Goal: Use online tool/utility: Utilize a website feature to perform a specific function

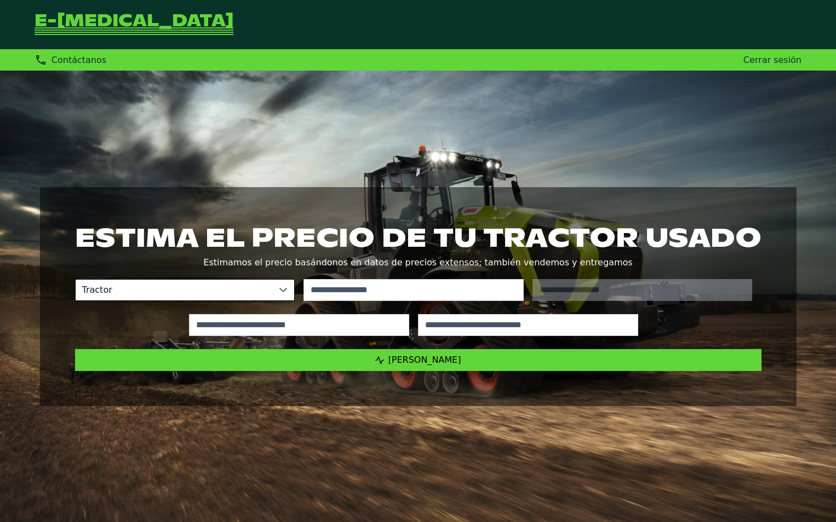
click at [146, 290] on span "Tractor" at bounding box center [174, 290] width 197 height 21
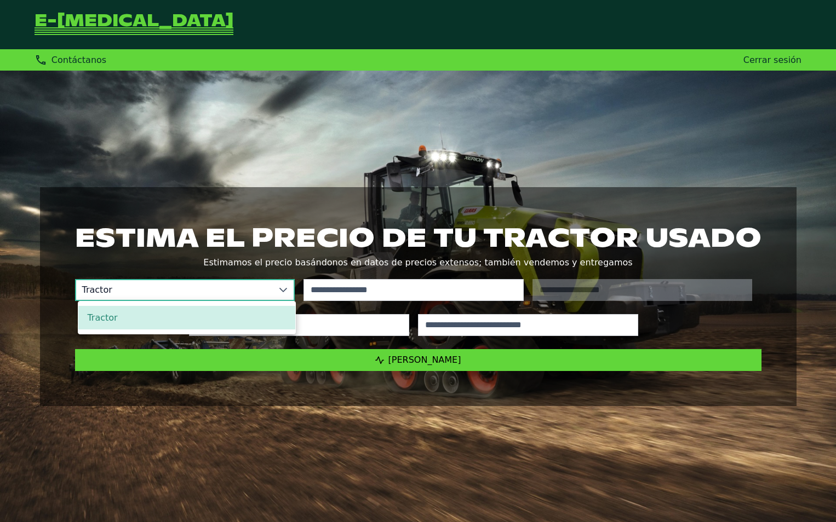
drag, startPoint x: 147, startPoint y: 294, endPoint x: 179, endPoint y: 292, distance: 31.8
click at [148, 294] on span "Tractor" at bounding box center [174, 290] width 197 height 21
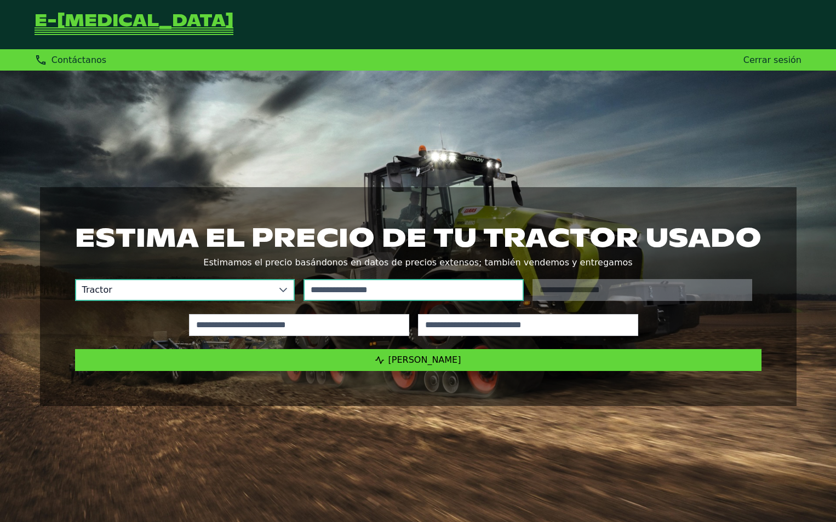
click at [347, 289] on input "text" at bounding box center [413, 290] width 220 height 22
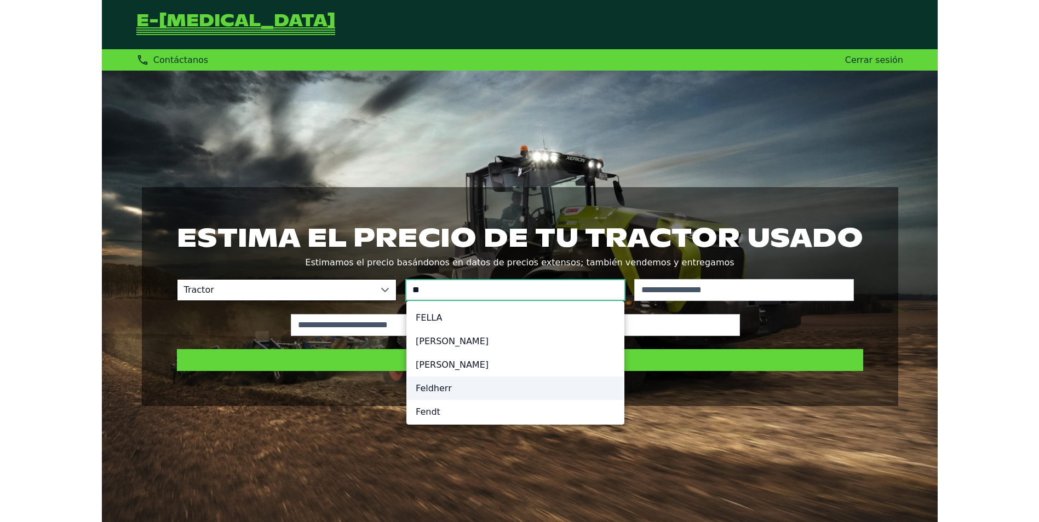
scroll to position [5, 0]
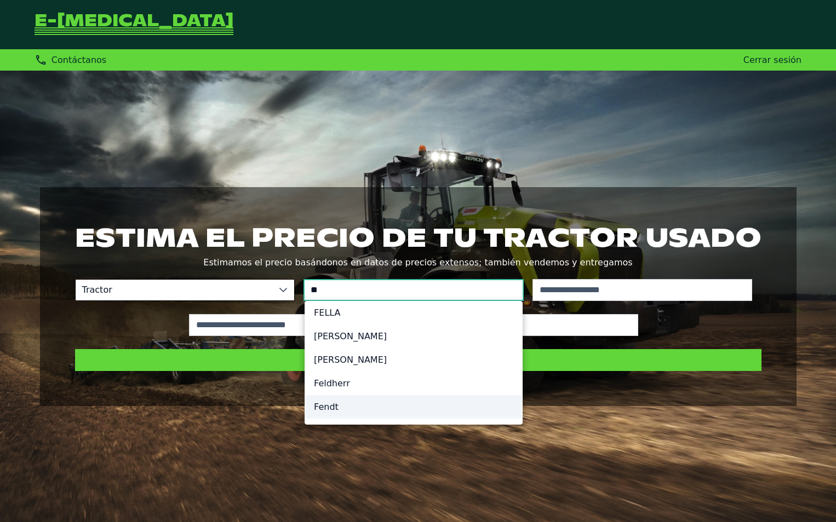
type input "**"
click at [334, 415] on li "Fendt" at bounding box center [413, 407] width 217 height 24
type input "*****"
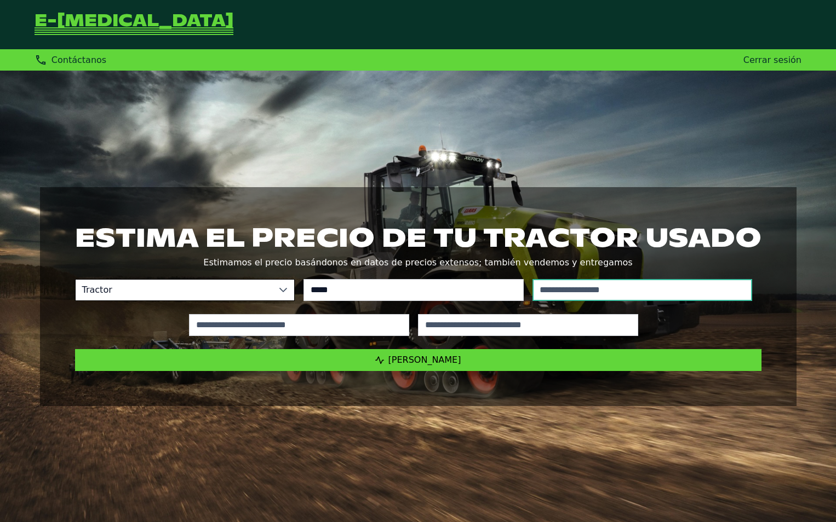
click at [611, 291] on input "text" at bounding box center [642, 290] width 220 height 22
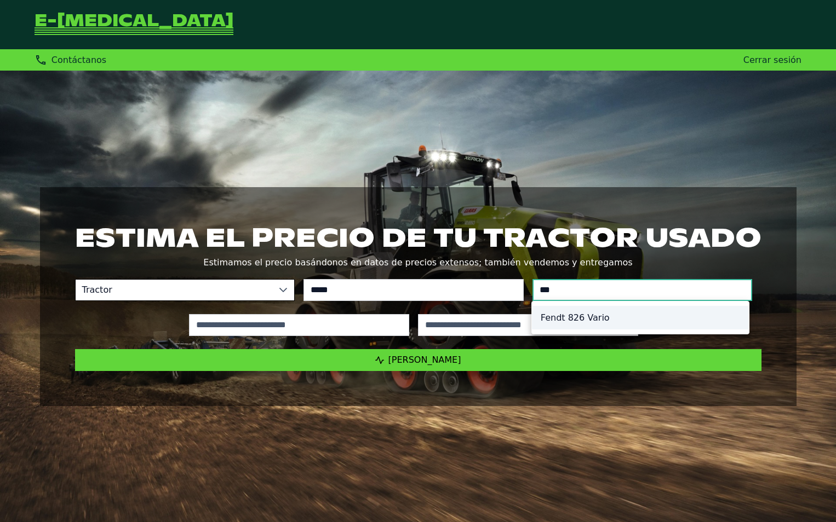
type input "***"
click at [598, 315] on li "Fendt 826 Vario" at bounding box center [640, 318] width 217 height 24
type input "*********"
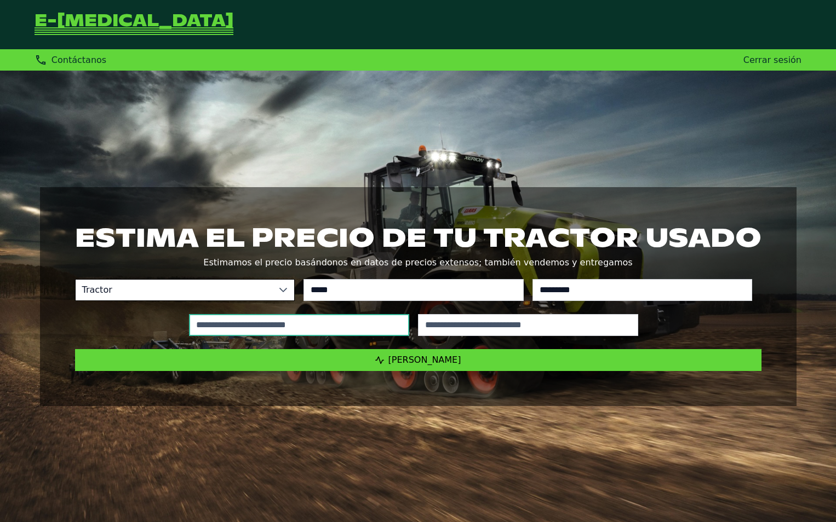
click at [370, 332] on input "text" at bounding box center [299, 325] width 220 height 22
type input "*****"
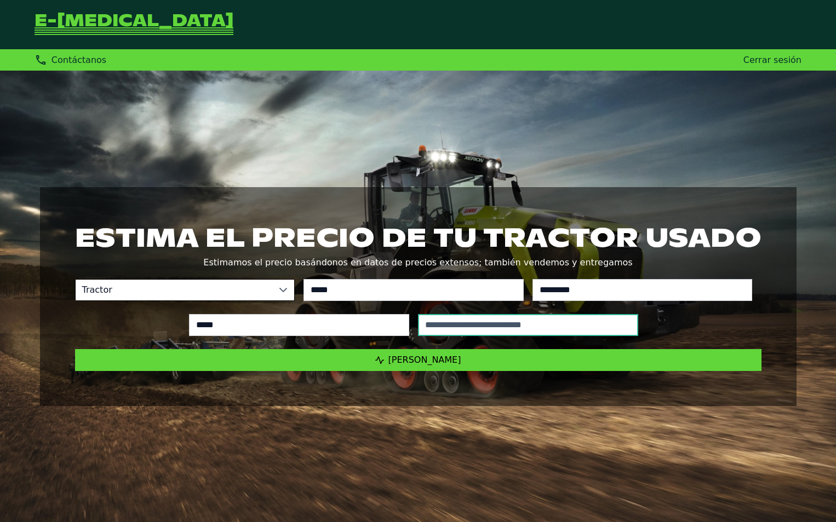
click at [537, 326] on input "text" at bounding box center [528, 325] width 220 height 22
type input "****"
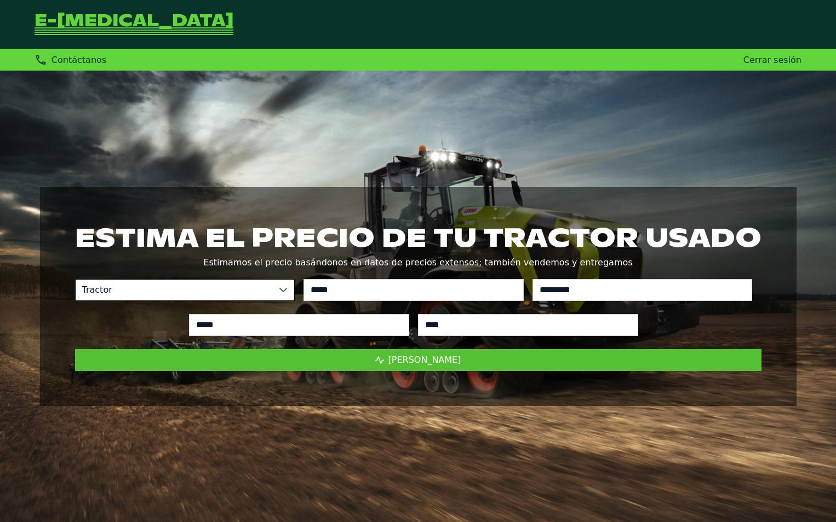
click at [447, 364] on span "[PERSON_NAME]" at bounding box center [424, 360] width 73 height 10
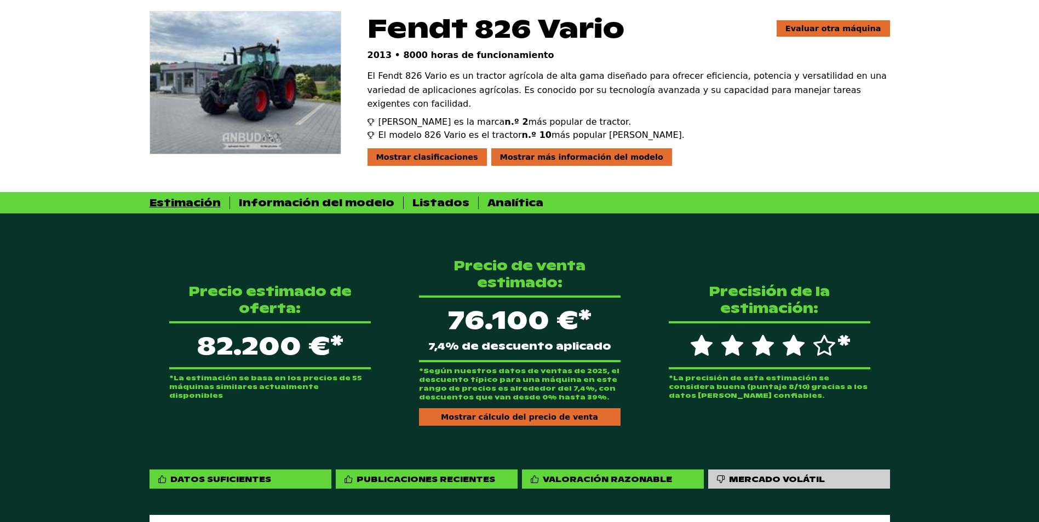
scroll to position [110, 0]
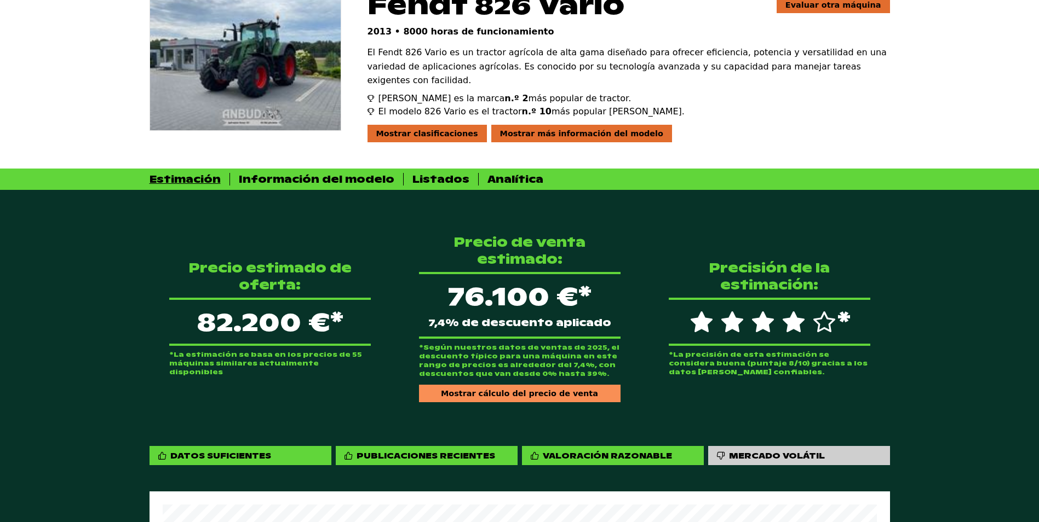
click at [553, 385] on div "Mostrar cálculo del precio de venta" at bounding box center [520, 394] width 202 height 18
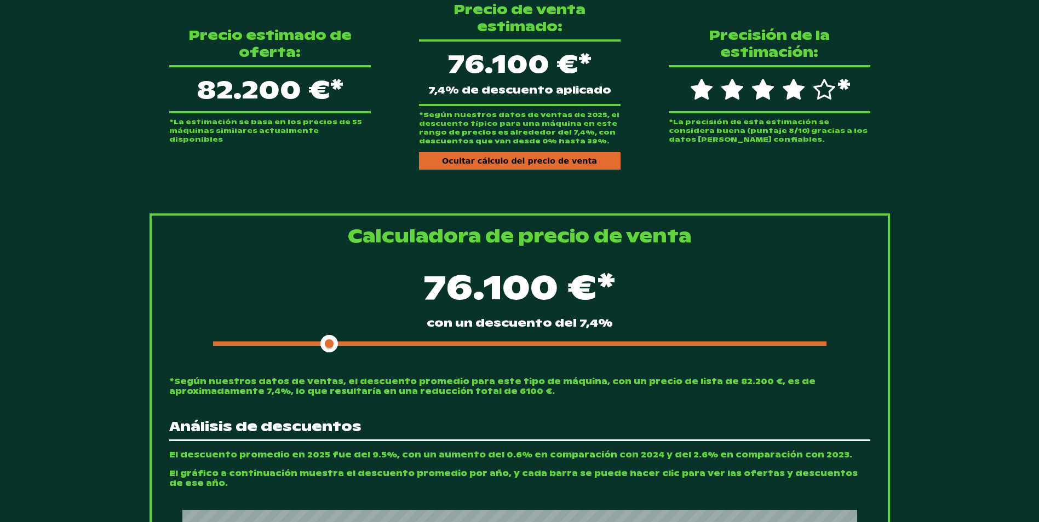
scroll to position [438, 0]
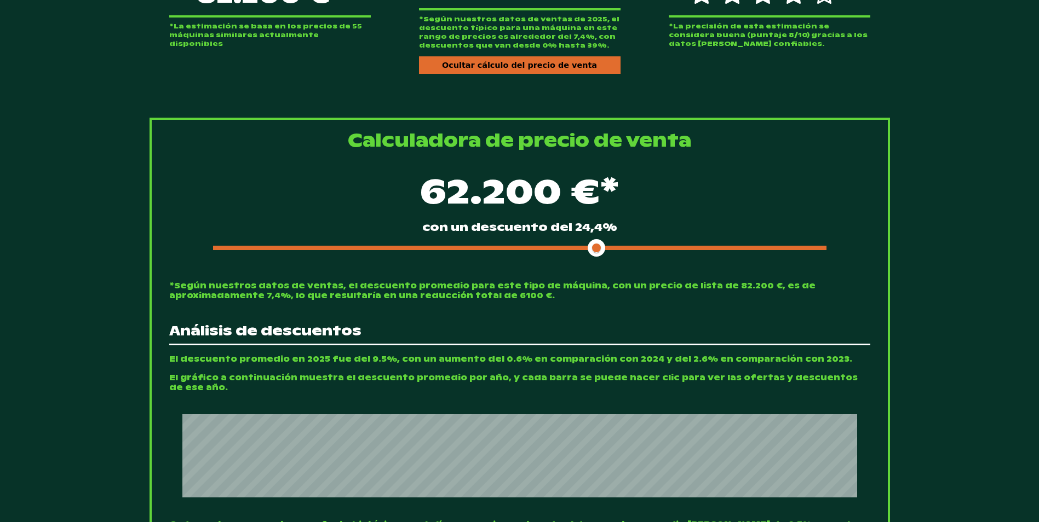
drag, startPoint x: 329, startPoint y: 243, endPoint x: 595, endPoint y: 252, distance: 265.8
click at [595, 252] on div "62.200 €* con un descuento del 24,4%" at bounding box center [519, 212] width 701 height 112
drag, startPoint x: 597, startPoint y: 242, endPoint x: 449, endPoint y: 236, distance: 148.6
click at [478, 241] on span at bounding box center [487, 248] width 18 height 18
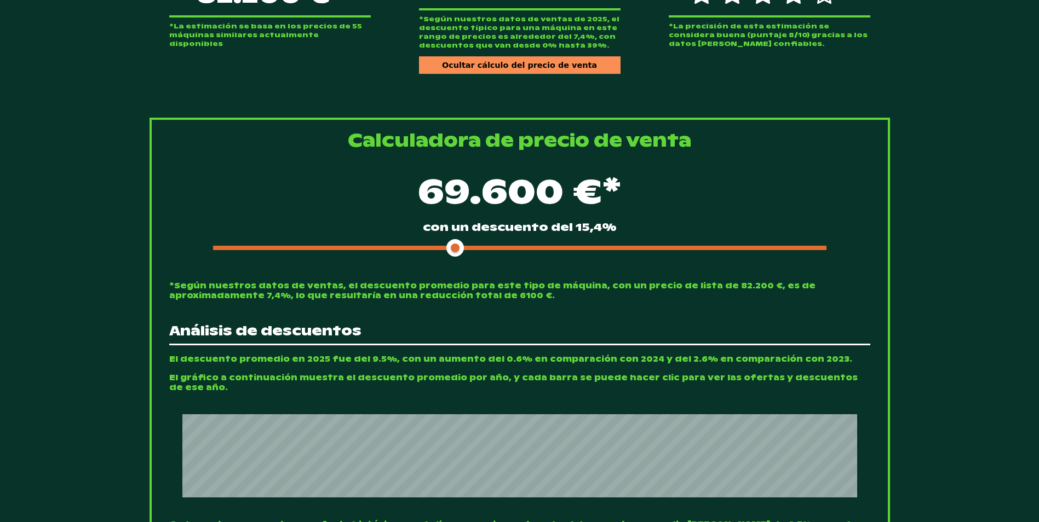
click at [537, 59] on div "Ocultar cálculo del precio de venta" at bounding box center [520, 65] width 202 height 18
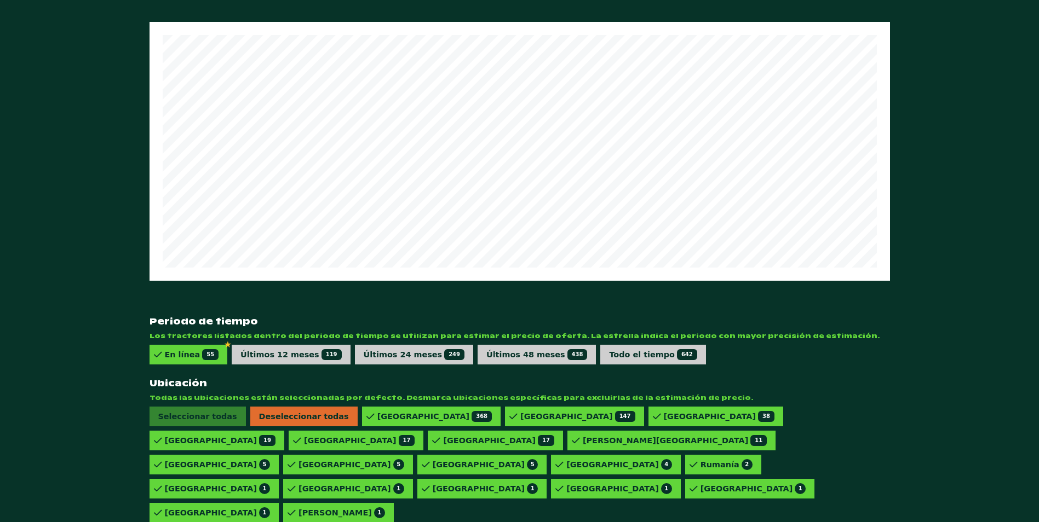
scroll to position [602, 0]
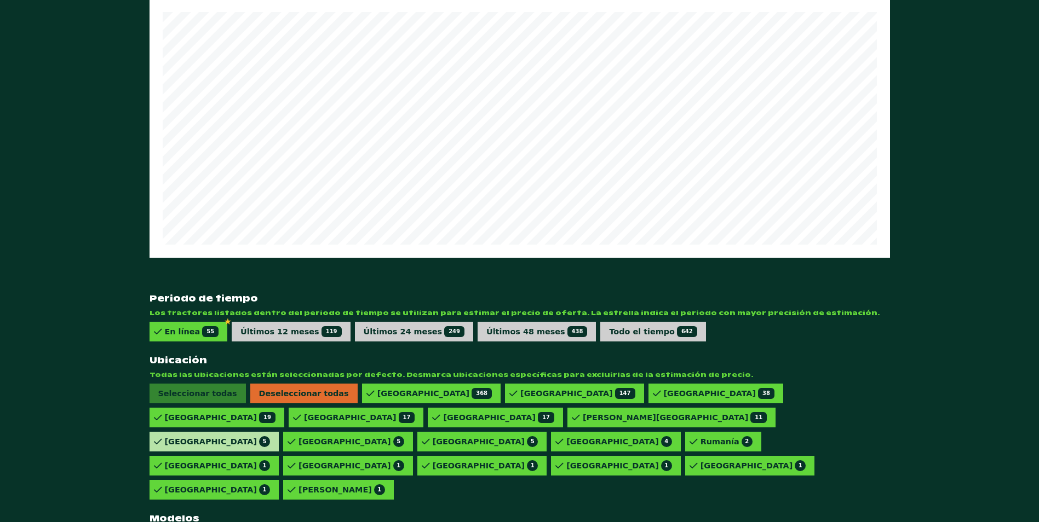
click at [271, 437] on div "Finlandia 5" at bounding box center [218, 442] width 106 height 11
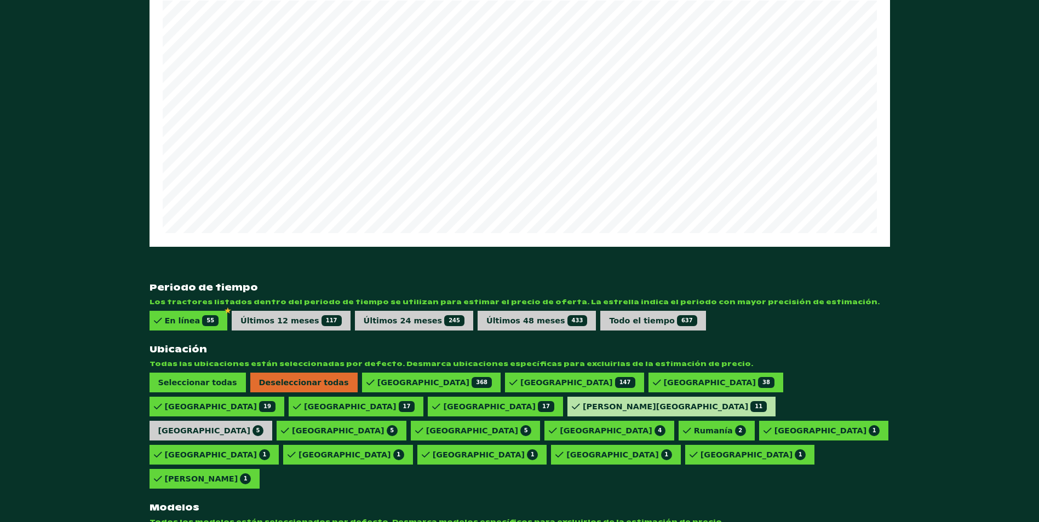
click at [583, 411] on div "Reino Unido 11" at bounding box center [675, 406] width 184 height 11
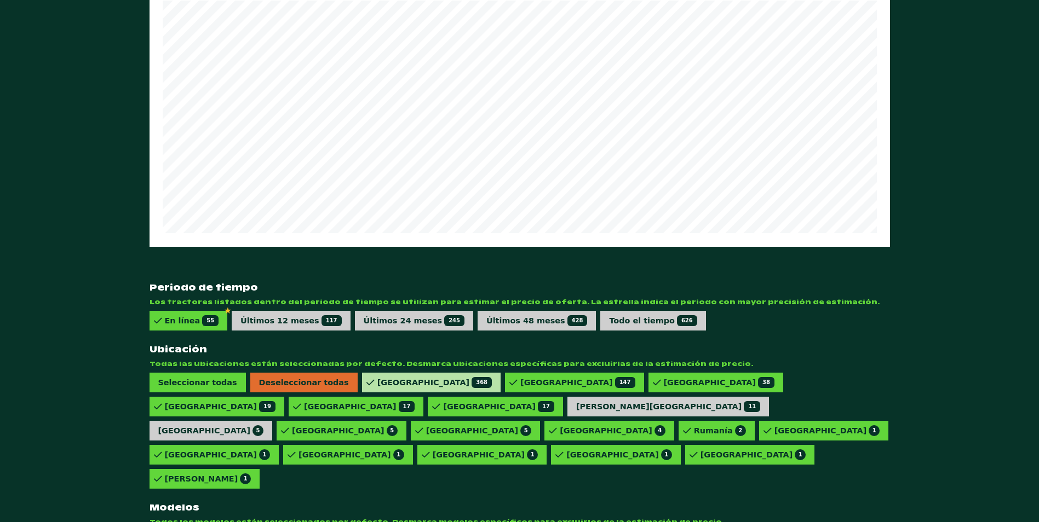
click at [377, 380] on div "Alemania 368" at bounding box center [434, 382] width 114 height 11
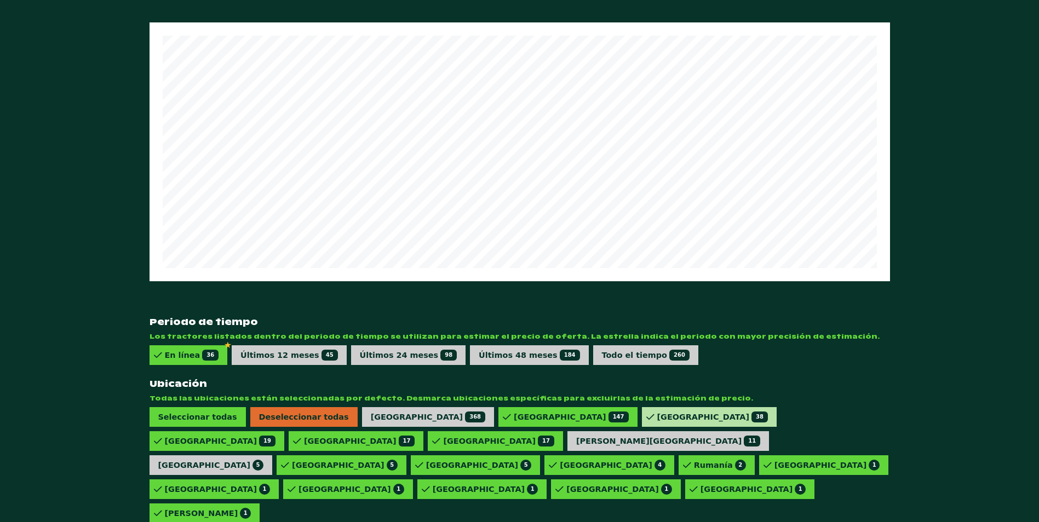
scroll to position [612, 0]
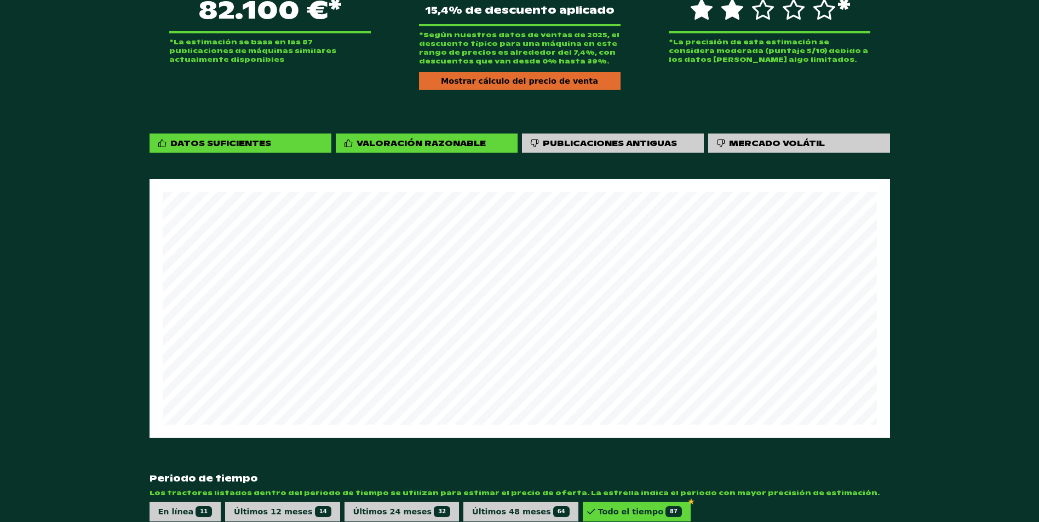
scroll to position [393, 0]
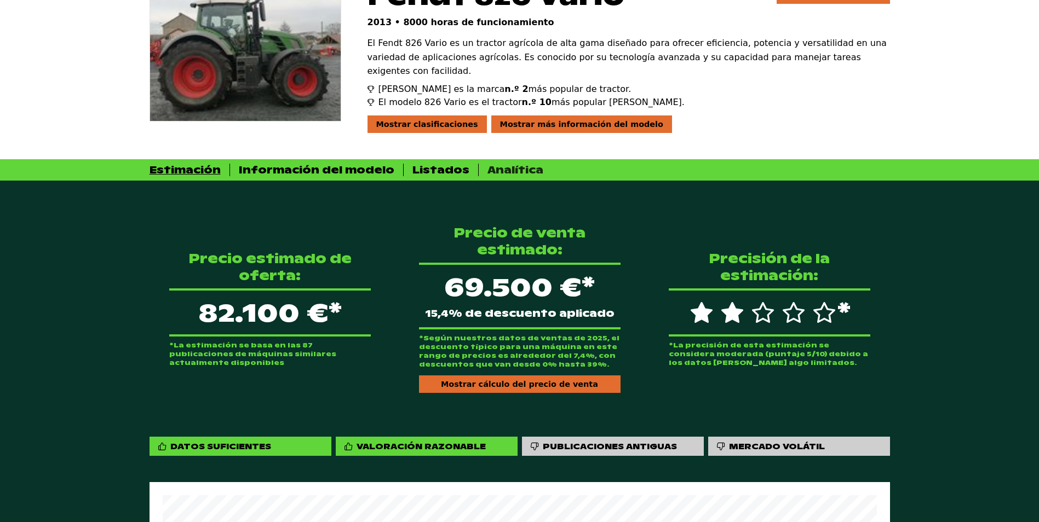
click at [497, 164] on div "Analítica" at bounding box center [515, 170] width 56 height 13
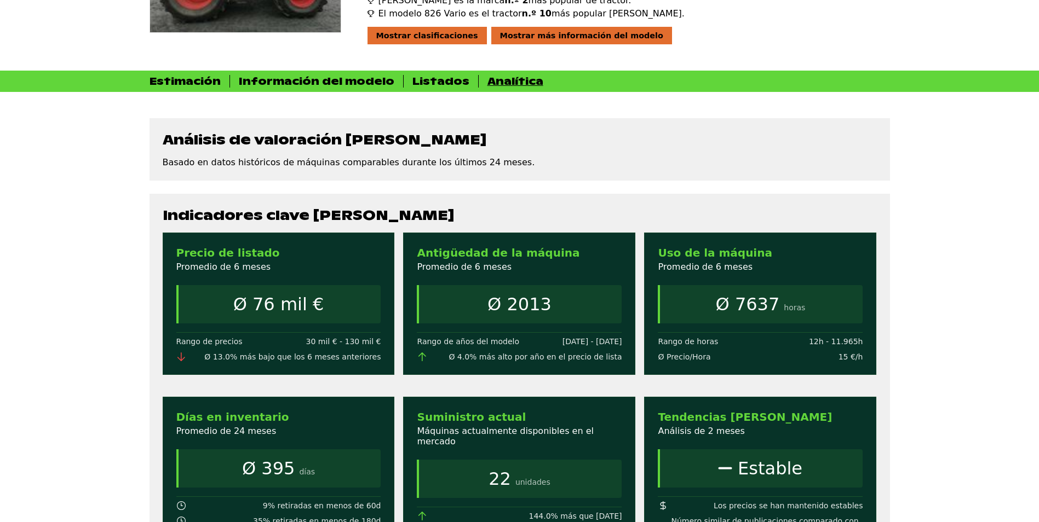
scroll to position [119, 0]
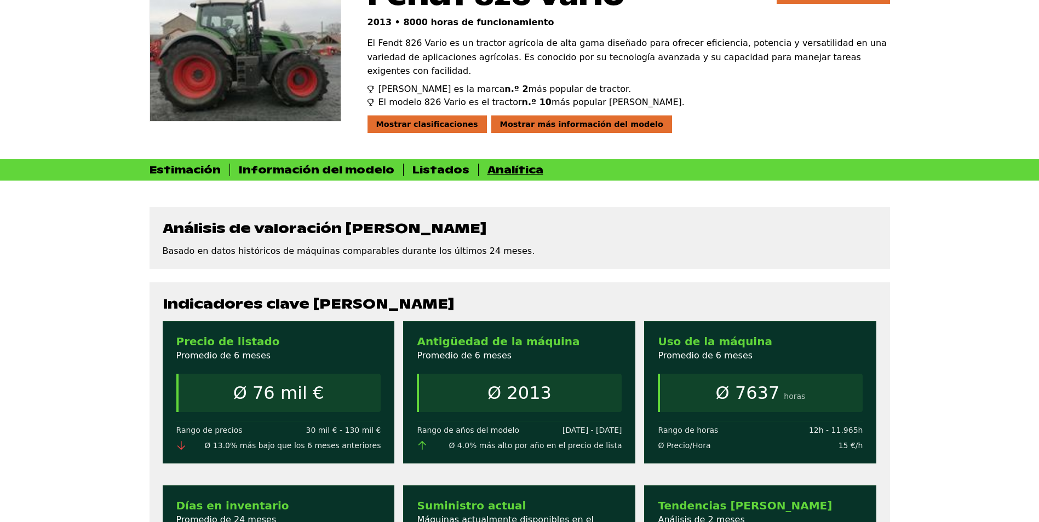
click at [425, 159] on div "Estimación Información del modelo Listados Analítica" at bounding box center [519, 169] width 1039 height 21
click at [426, 164] on div "Listados" at bounding box center [440, 170] width 57 height 13
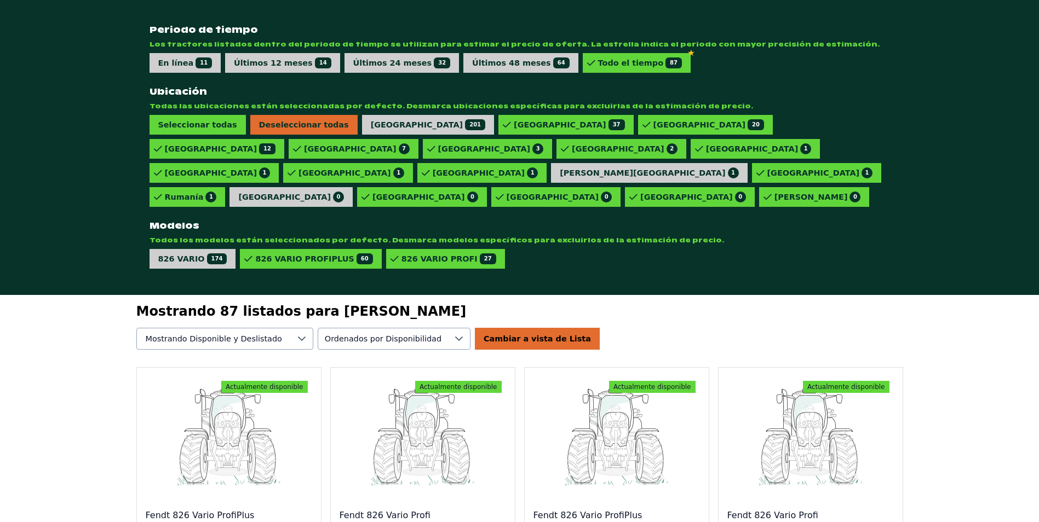
scroll to position [126, 0]
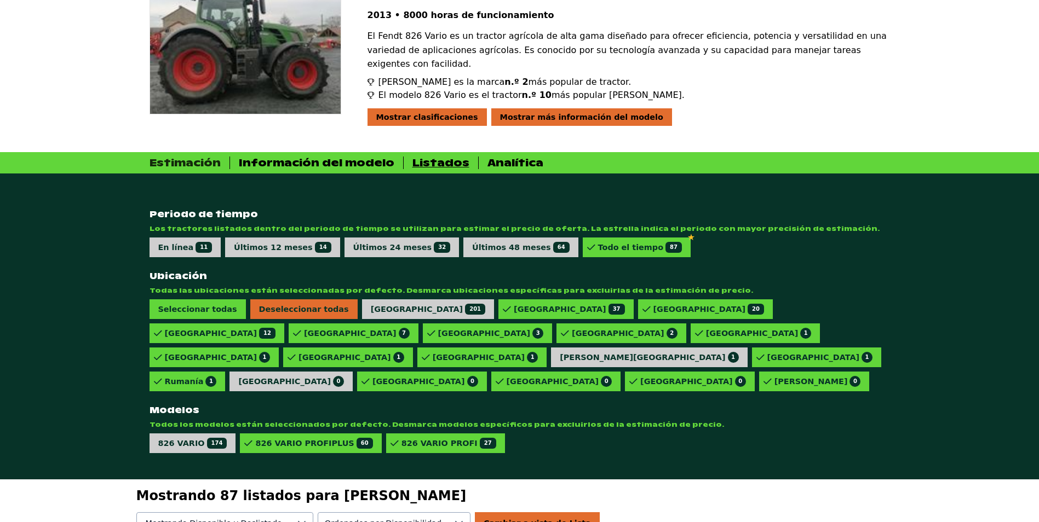
click at [194, 157] on div "Estimación" at bounding box center [185, 163] width 71 height 13
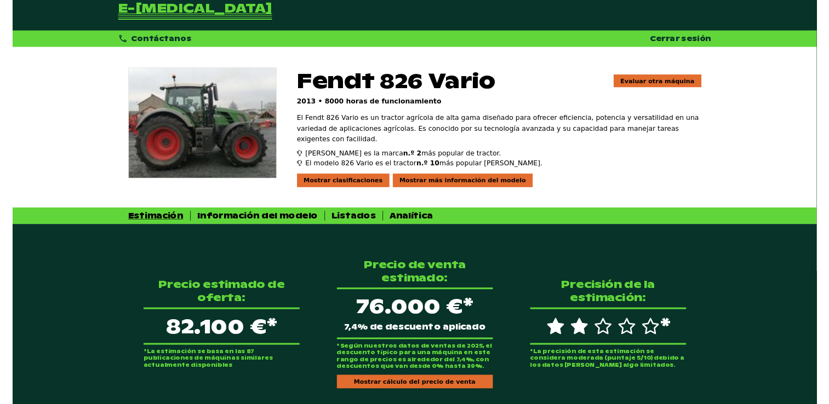
scroll to position [0, 0]
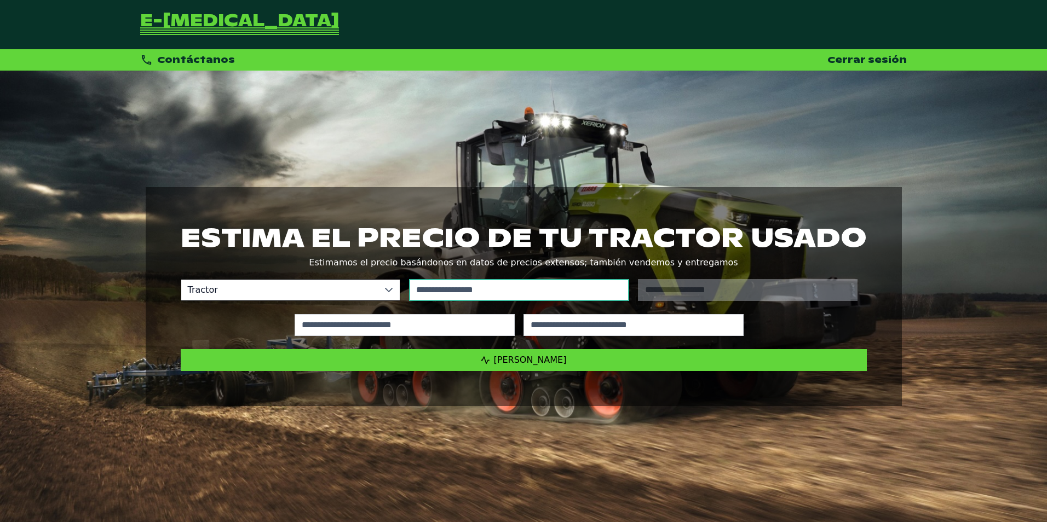
click at [468, 286] on input "text" at bounding box center [519, 290] width 220 height 22
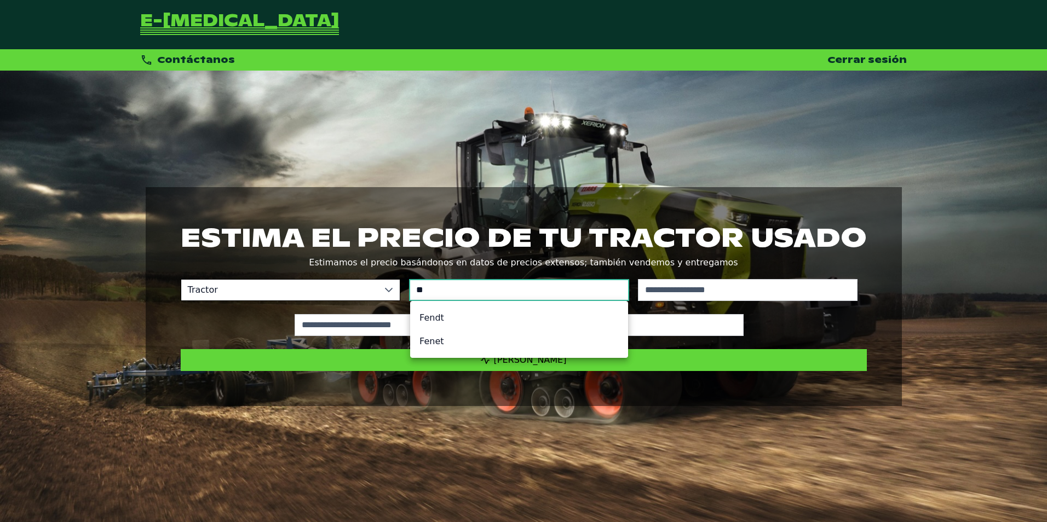
type input "*"
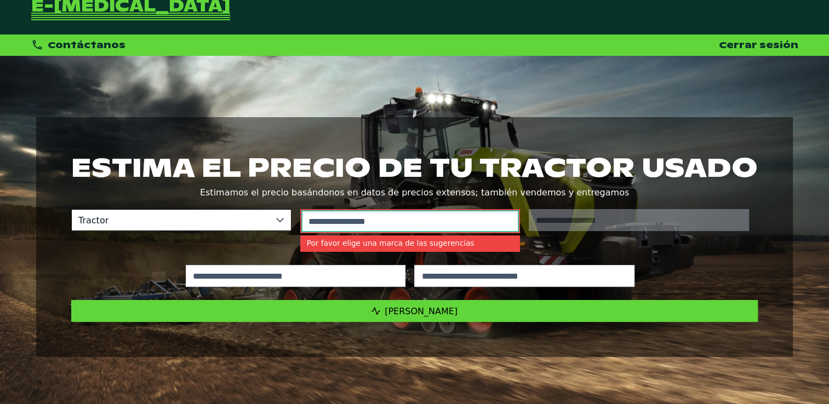
scroll to position [28, 0]
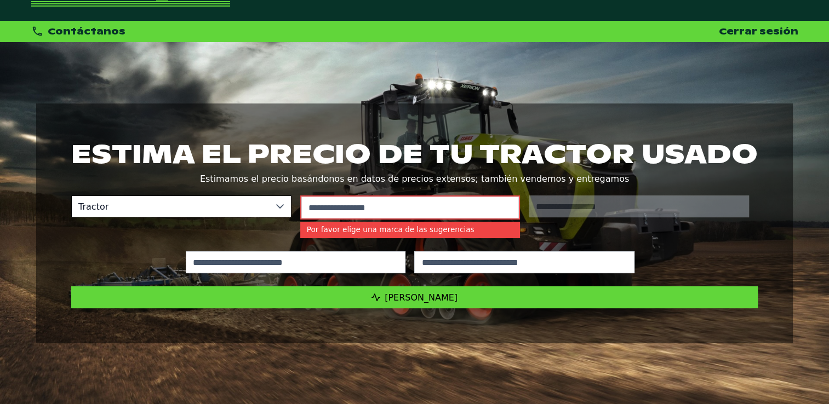
click at [237, 208] on span "Tractor" at bounding box center [170, 206] width 197 height 21
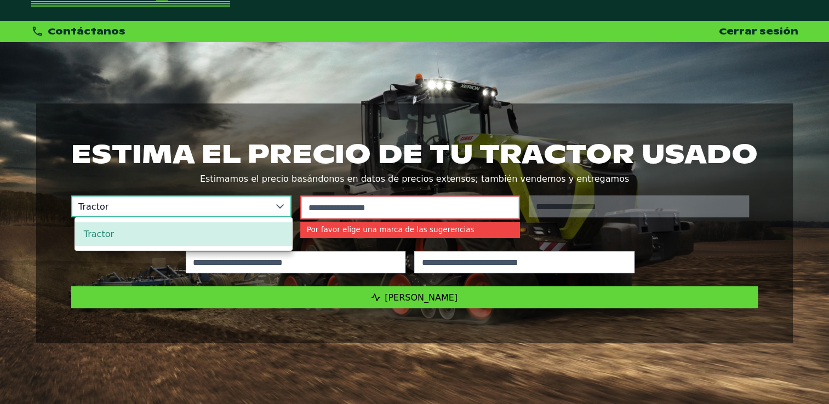
click at [237, 208] on span "Tractor" at bounding box center [170, 206] width 197 height 21
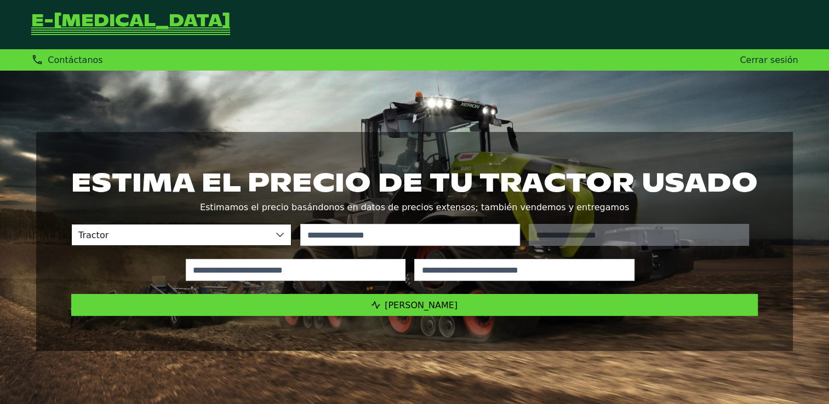
drag, startPoint x: 174, startPoint y: 108, endPoint x: 191, endPoint y: 116, distance: 19.4
click at [174, 108] on div "Estima el precio de tu tractor usado Estimamos el precio basándonos en datos de…" at bounding box center [414, 242] width 829 height 342
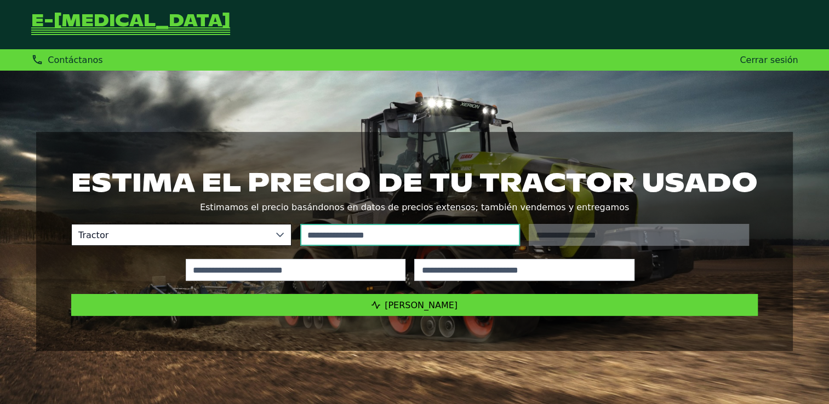
click at [351, 237] on input "text" at bounding box center [410, 235] width 220 height 22
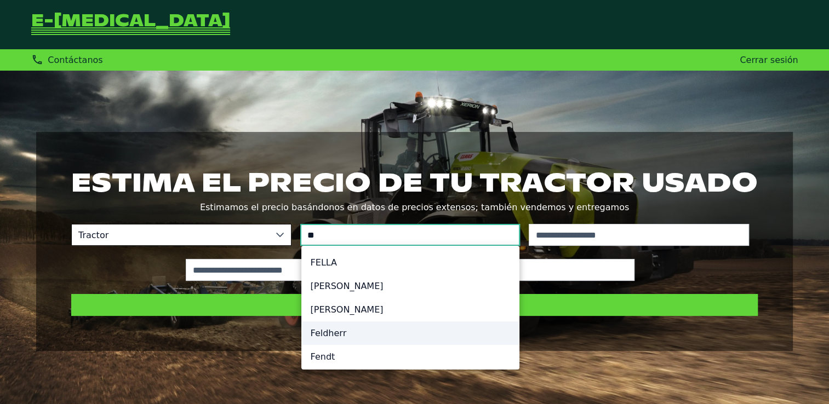
scroll to position [7, 0]
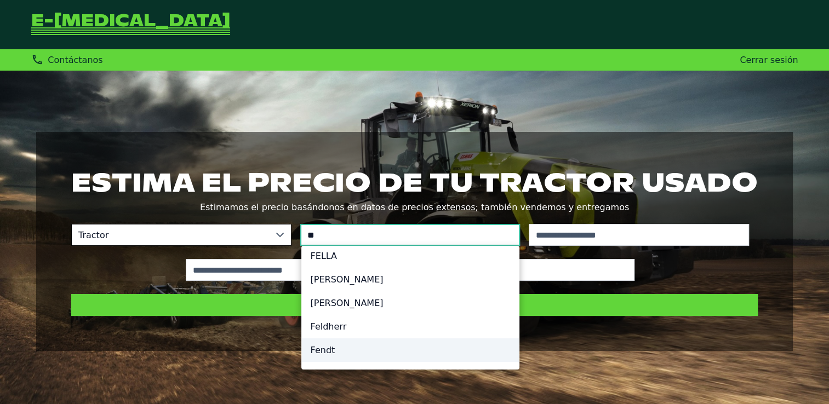
type input "**"
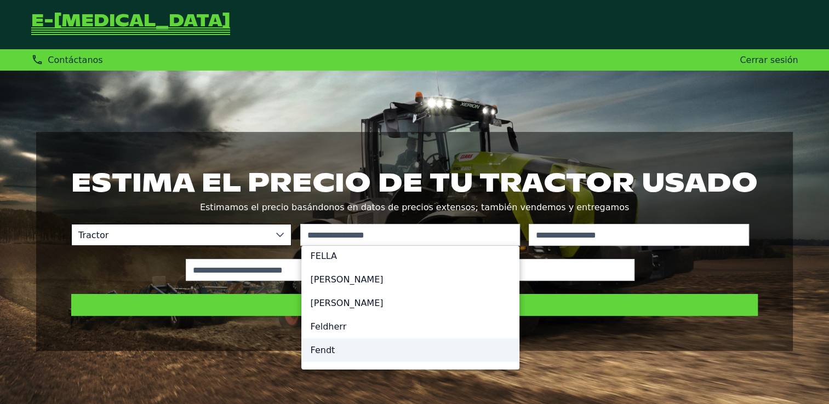
click at [327, 357] on li "Fendt" at bounding box center [410, 350] width 217 height 24
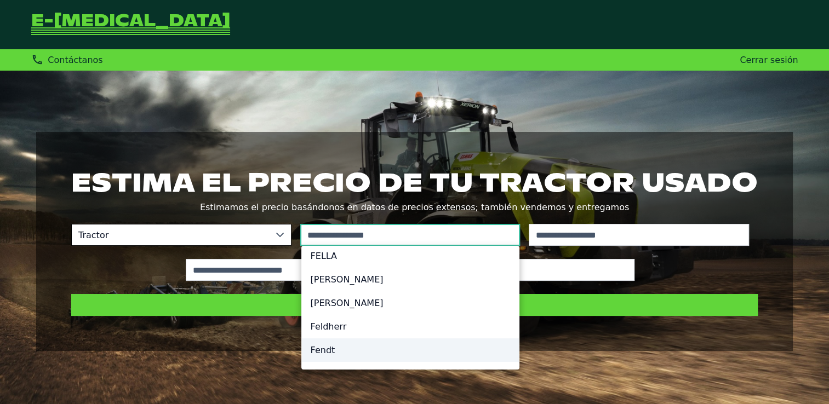
type input "*****"
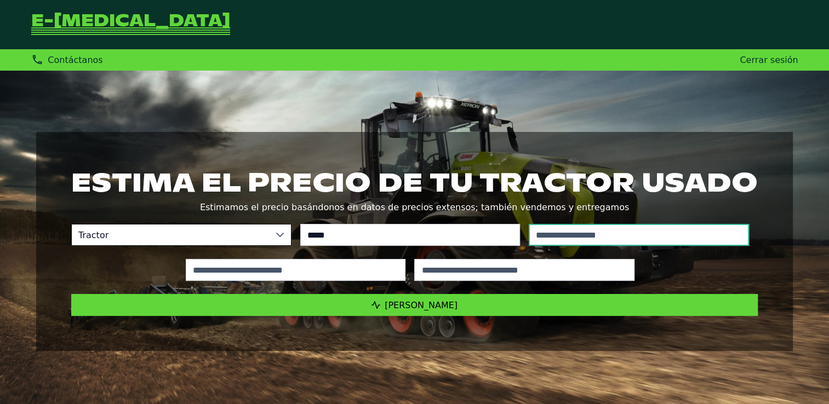
click at [559, 239] on input "text" at bounding box center [639, 235] width 220 height 22
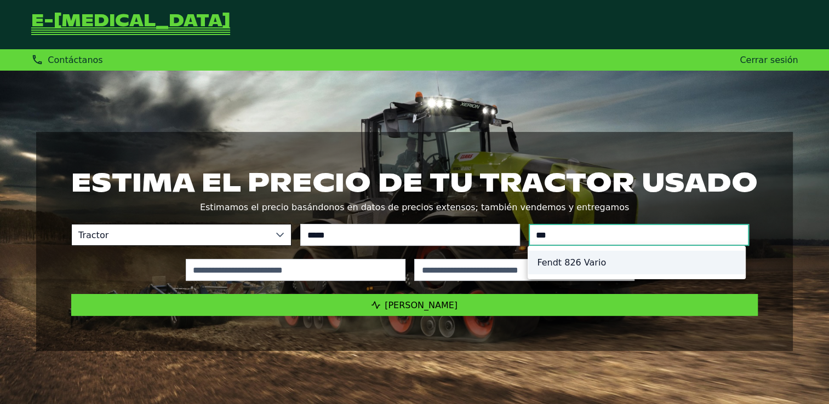
type input "***"
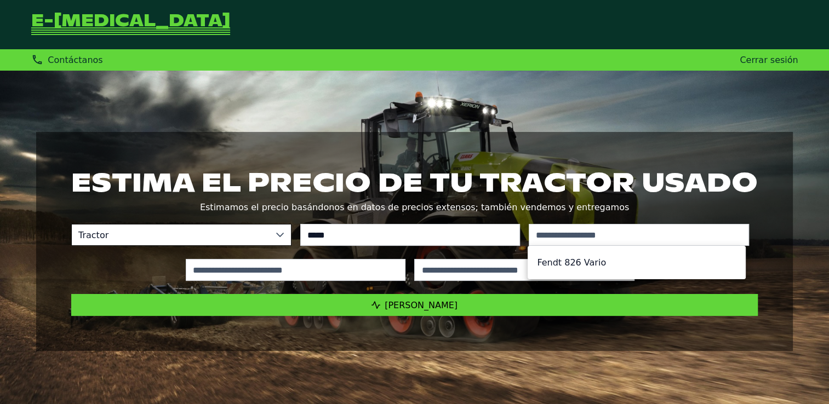
click at [570, 260] on li "Fendt 826 Vario" at bounding box center [636, 263] width 217 height 24
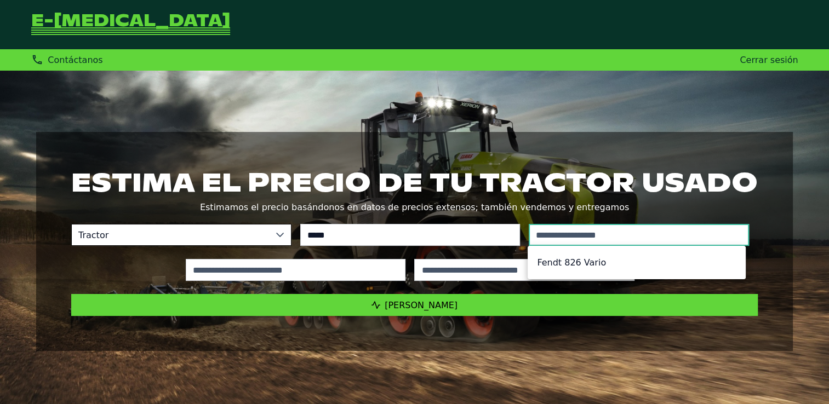
type input "*********"
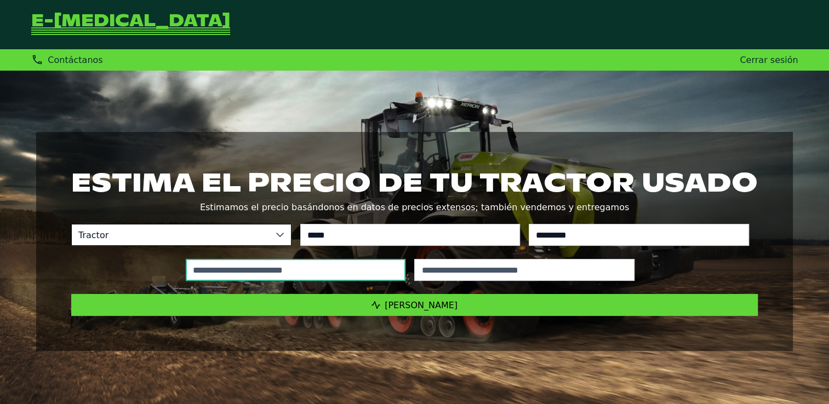
click at [323, 271] on input "text" at bounding box center [296, 270] width 220 height 22
type input "*****"
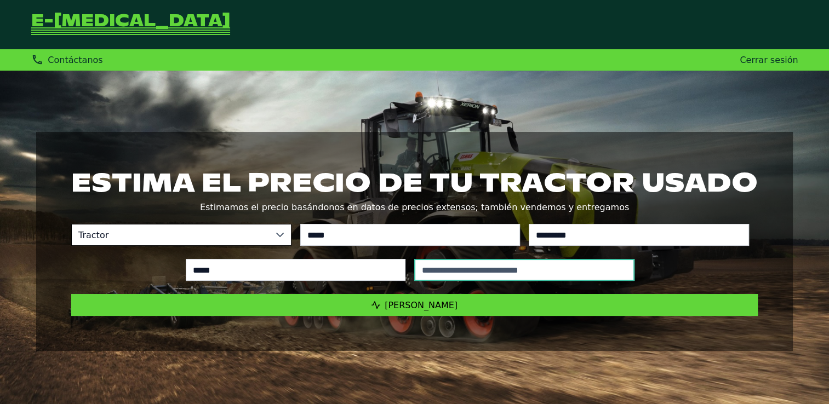
click at [447, 273] on input "text" at bounding box center [524, 270] width 220 height 22
type input "****"
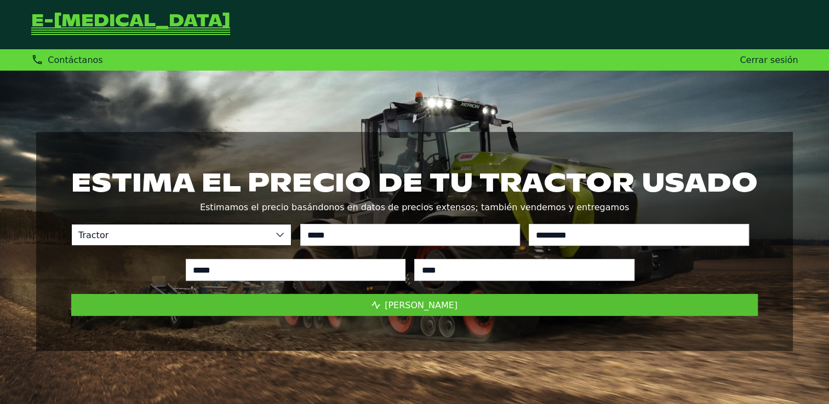
click at [432, 307] on span "[PERSON_NAME]" at bounding box center [420, 305] width 73 height 10
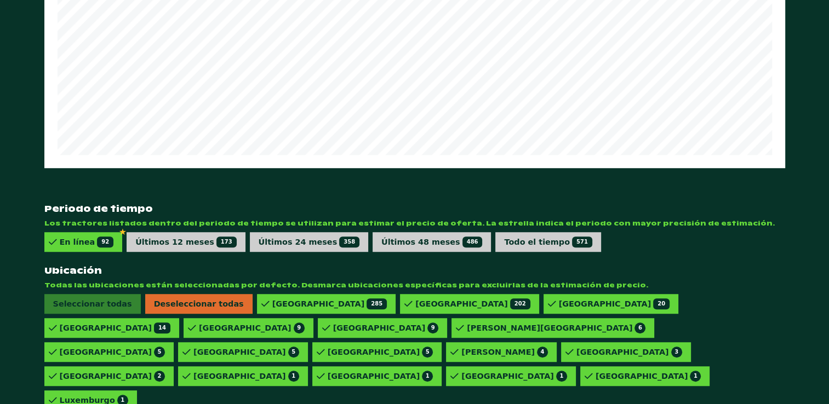
scroll to position [673, 0]
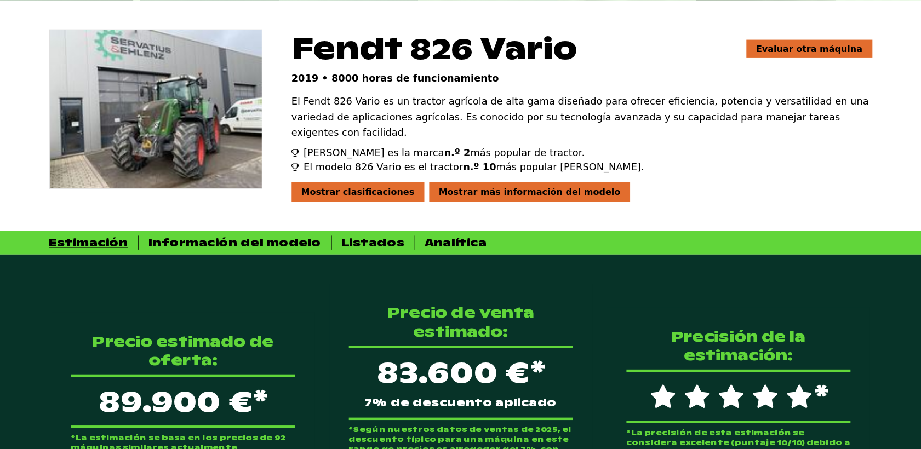
scroll to position [71, 0]
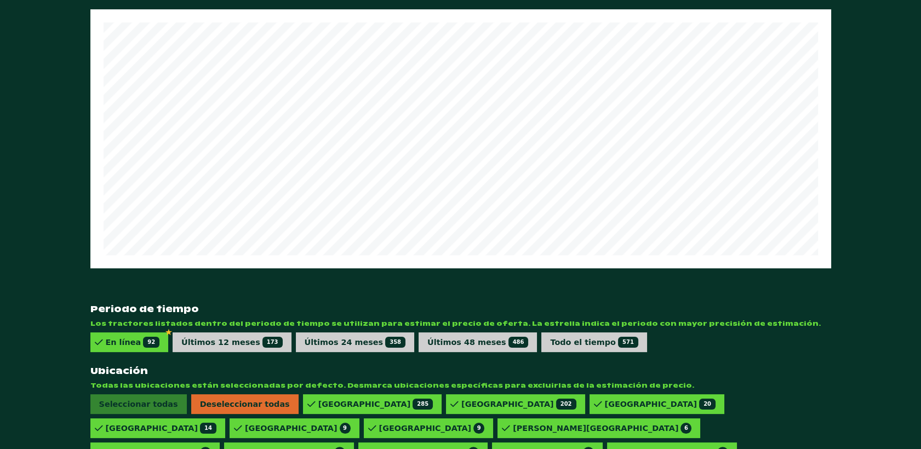
scroll to position [618, 0]
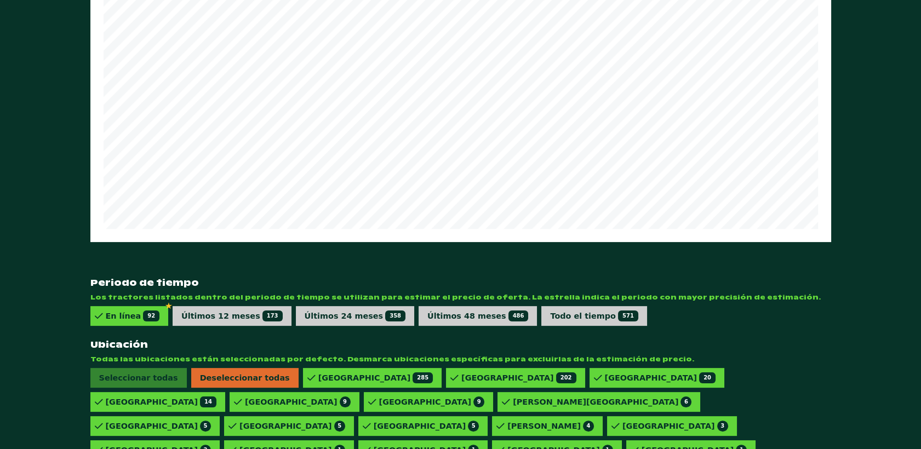
click at [22, 174] on div "Precio estimado de oferta: 89.900 €* *La estimación se basa en los precios de 9…" at bounding box center [460, 126] width 921 height 891
